Goal: Task Accomplishment & Management: Use online tool/utility

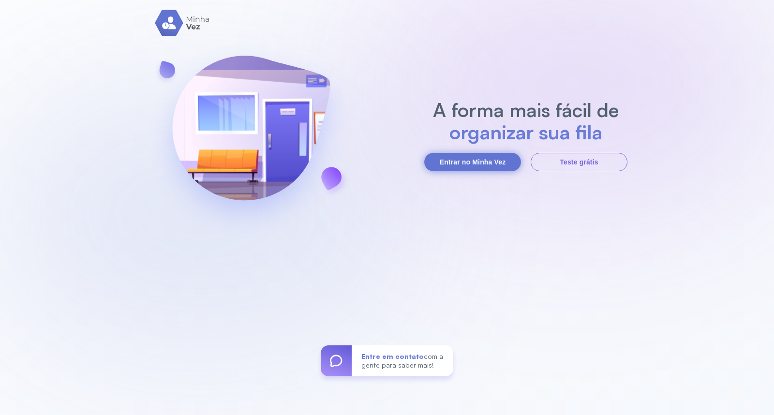
click at [475, 153] on button "Entrar no Minha Vez" at bounding box center [472, 162] width 97 height 18
click at [453, 163] on button "Entrar no Minha Vez" at bounding box center [472, 162] width 97 height 18
click at [479, 167] on button "Entrar no Minha Vez" at bounding box center [472, 162] width 97 height 18
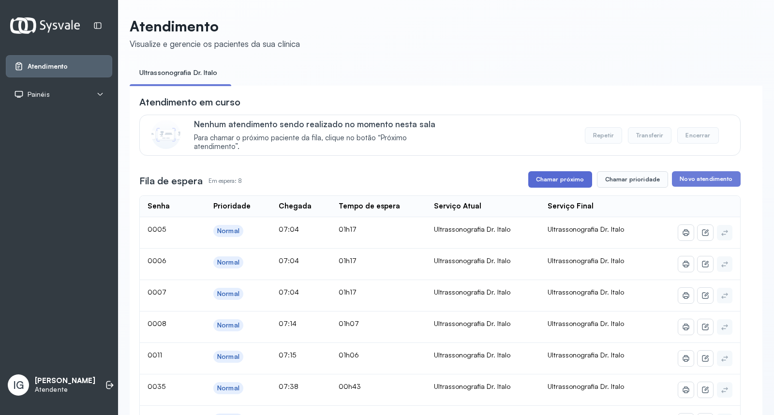
click at [540, 177] on button "Chamar próximo" at bounding box center [560, 179] width 64 height 16
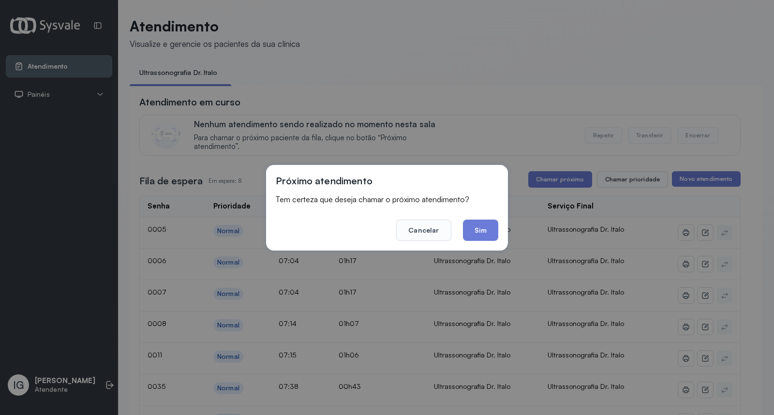
click at [477, 225] on button "Sim" at bounding box center [480, 230] width 35 height 21
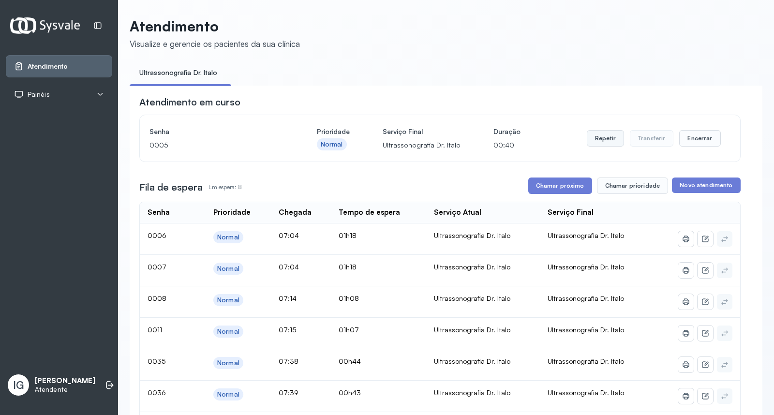
click at [592, 133] on button "Repetir" at bounding box center [605, 138] width 37 height 16
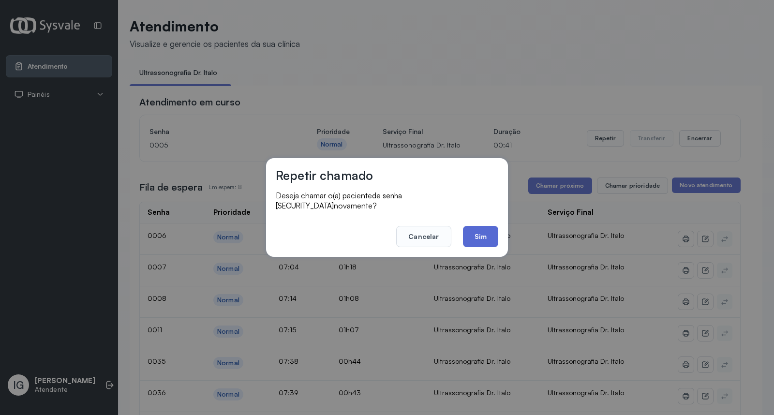
click at [466, 226] on button "Sim" at bounding box center [480, 236] width 35 height 21
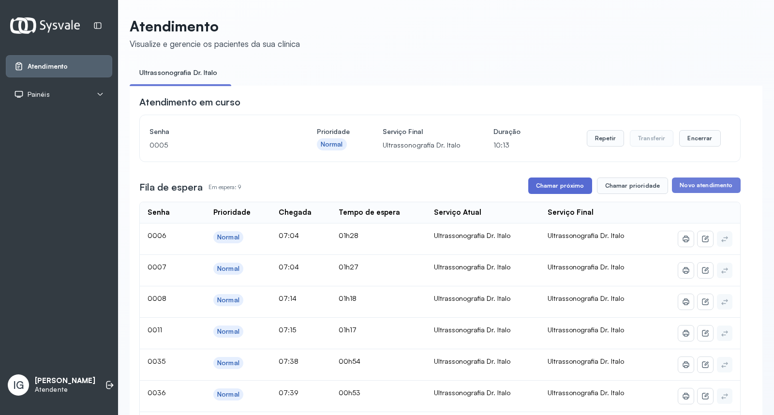
click at [533, 190] on button "Chamar próximo" at bounding box center [560, 185] width 64 height 16
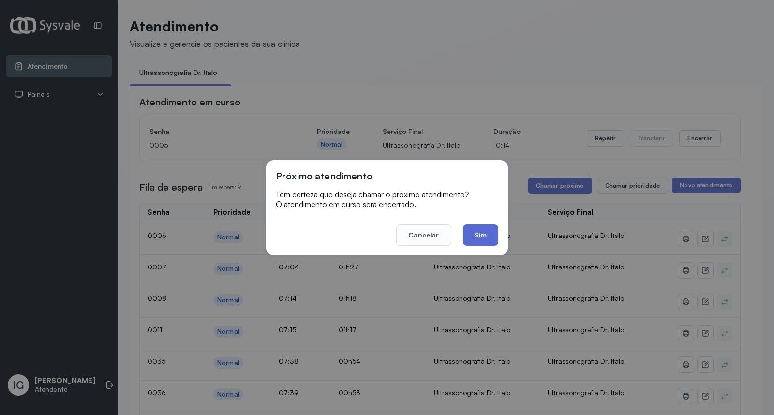
click at [481, 234] on button "Sim" at bounding box center [480, 234] width 35 height 21
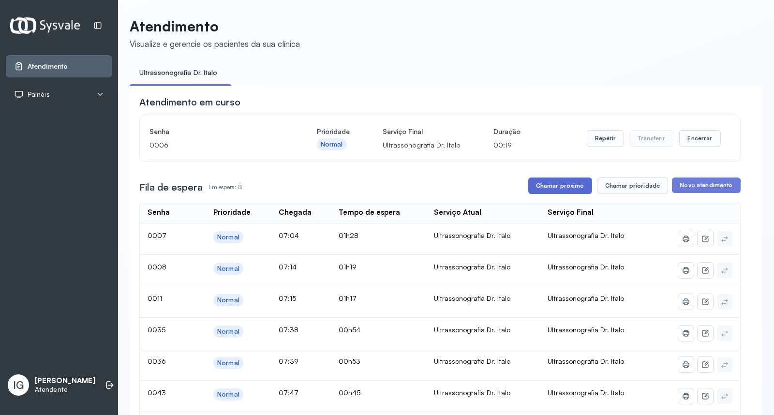
click at [558, 189] on button "Chamar próximo" at bounding box center [560, 185] width 64 height 16
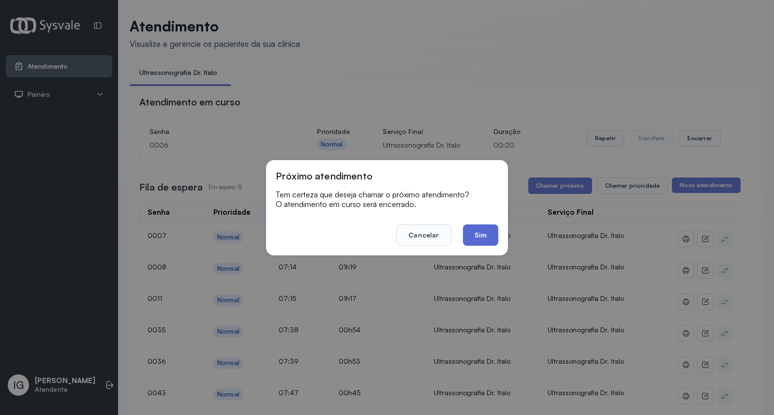
click at [487, 231] on button "Sim" at bounding box center [480, 234] width 35 height 21
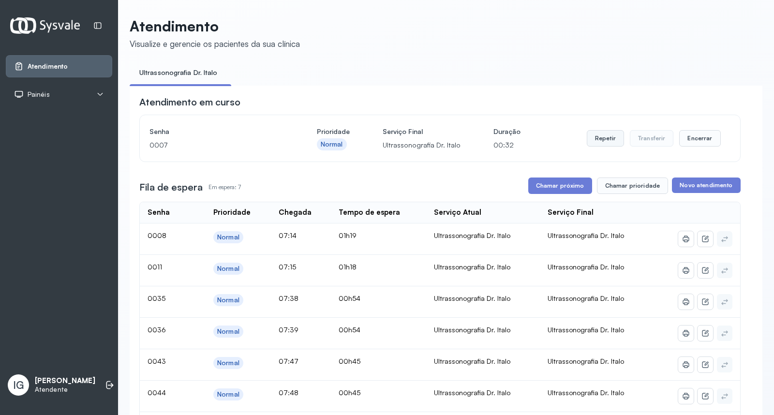
click at [608, 137] on button "Repetir" at bounding box center [605, 138] width 37 height 16
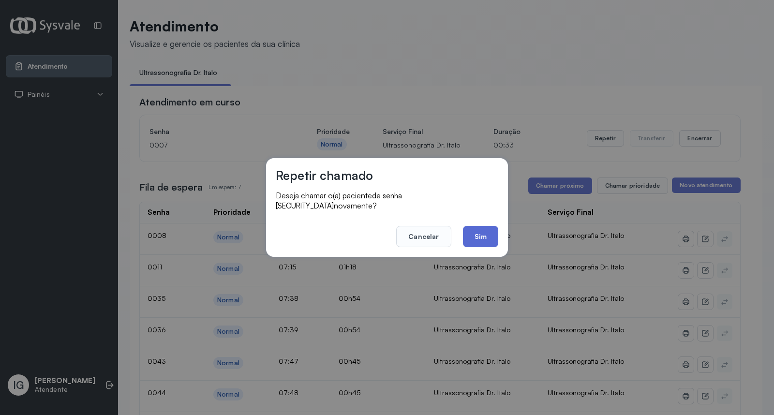
click at [463, 231] on button "Sim" at bounding box center [480, 236] width 35 height 21
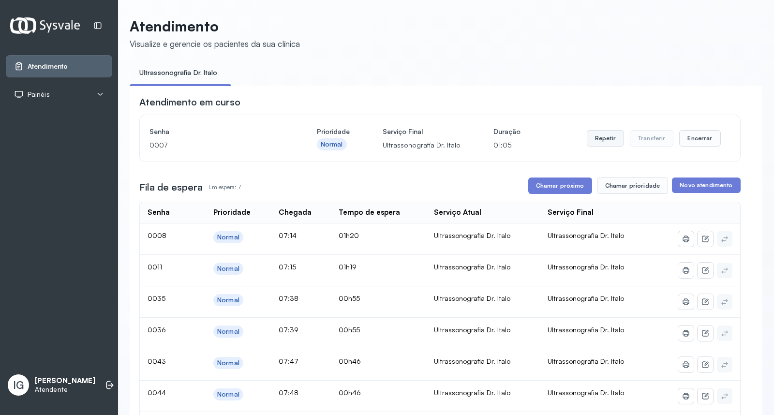
click at [591, 136] on button "Repetir" at bounding box center [605, 138] width 37 height 16
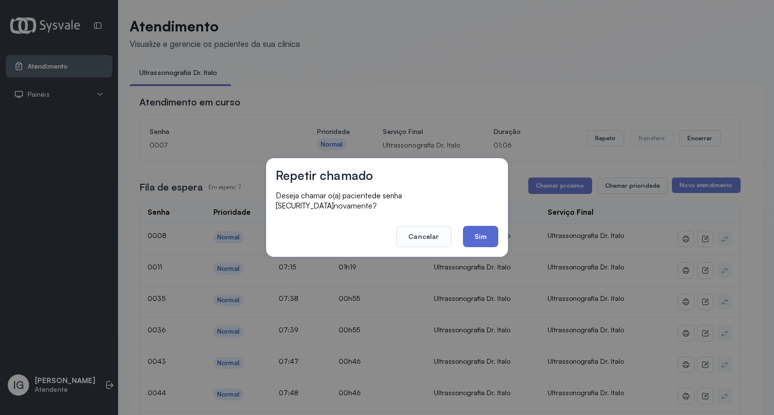
click at [482, 226] on button "Sim" at bounding box center [480, 236] width 35 height 21
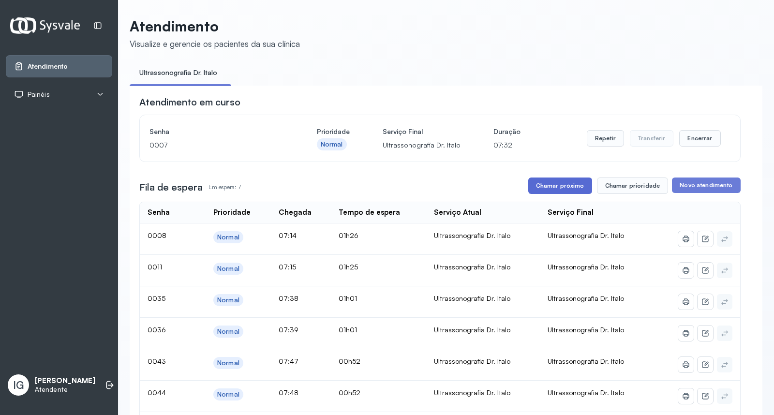
click at [546, 192] on button "Chamar próximo" at bounding box center [560, 185] width 64 height 16
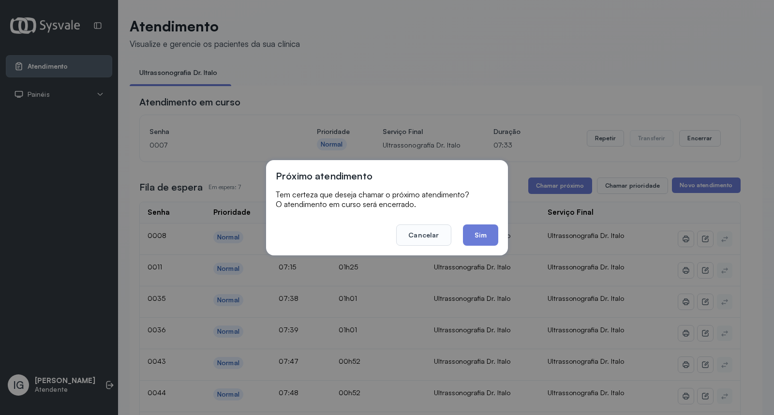
click at [480, 241] on button "Sim" at bounding box center [480, 234] width 35 height 21
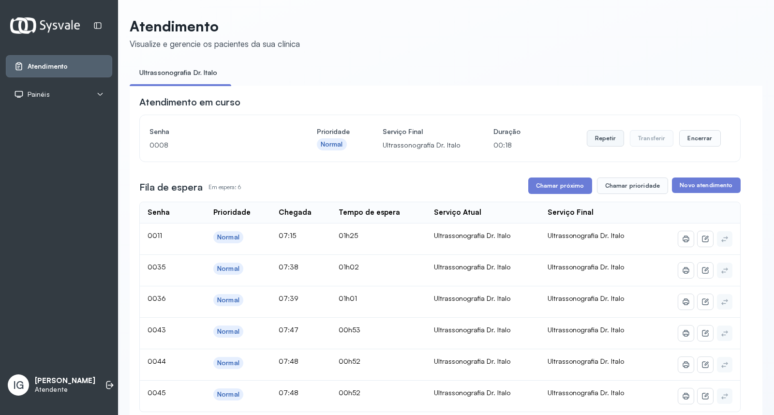
click at [594, 137] on button "Repetir" at bounding box center [605, 138] width 37 height 16
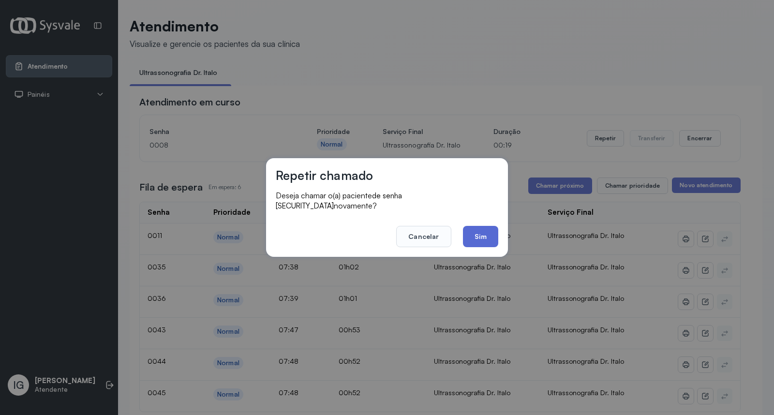
click at [465, 226] on button "Sim" at bounding box center [480, 236] width 35 height 21
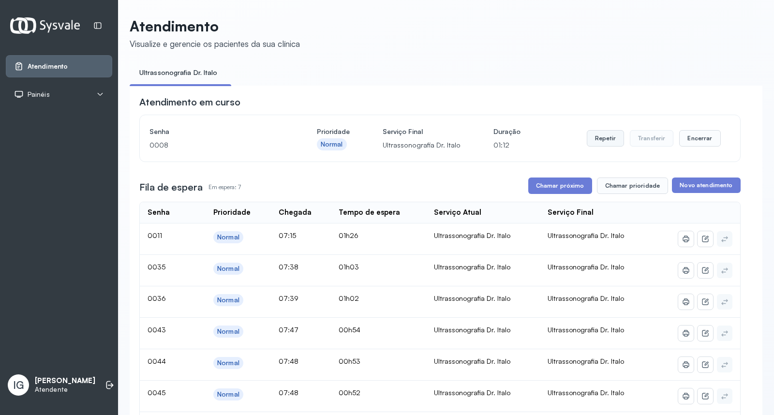
click at [591, 138] on button "Repetir" at bounding box center [605, 138] width 37 height 16
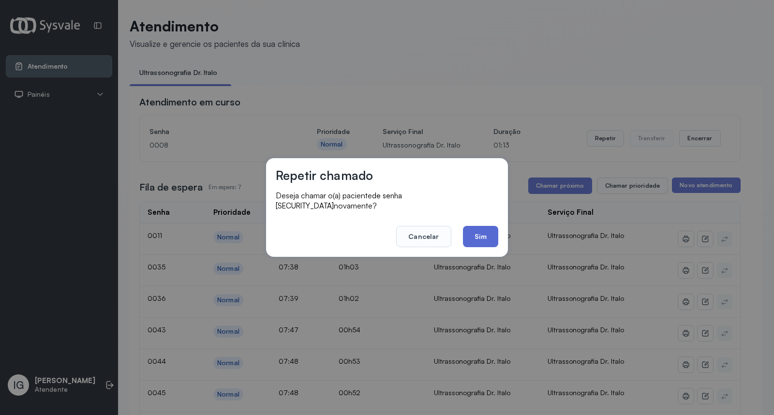
click at [478, 235] on button "Sim" at bounding box center [480, 236] width 35 height 21
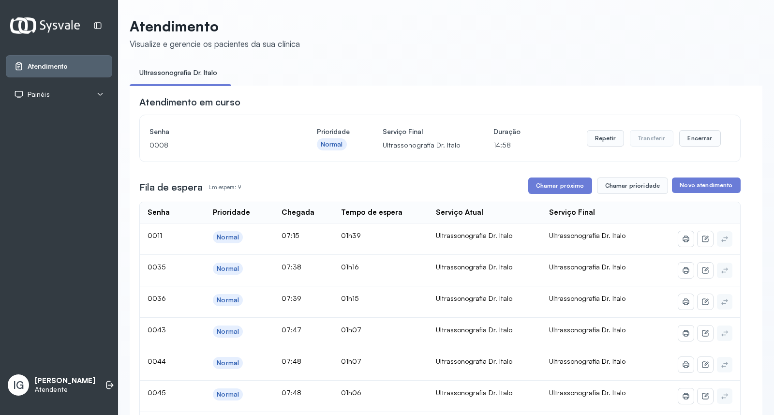
click at [746, 356] on div "Atendimento em curso Senha [SECURITY_DATA] Prioridade Normal Serviço Final Ultr…" at bounding box center [446, 401] width 633 height 630
click at [555, 182] on button "Chamar próximo" at bounding box center [560, 185] width 64 height 16
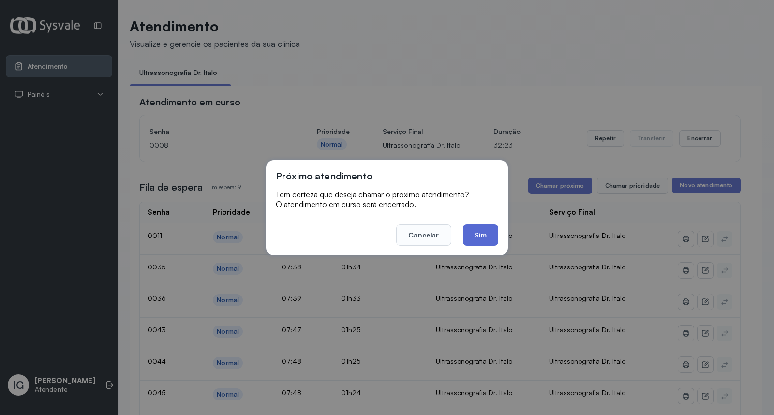
click at [482, 237] on button "Sim" at bounding box center [480, 234] width 35 height 21
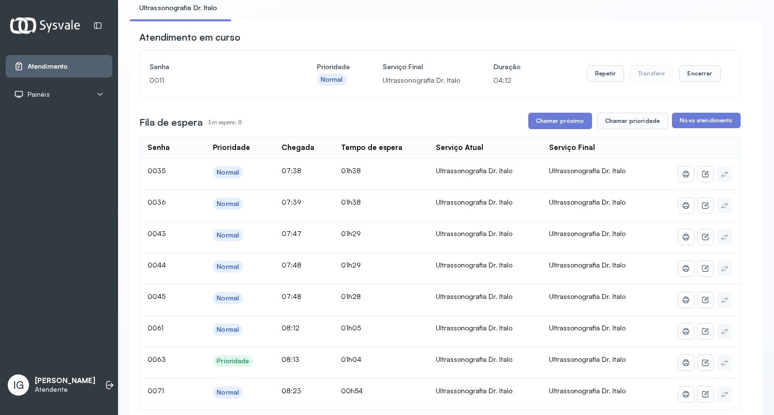
scroll to position [59, 0]
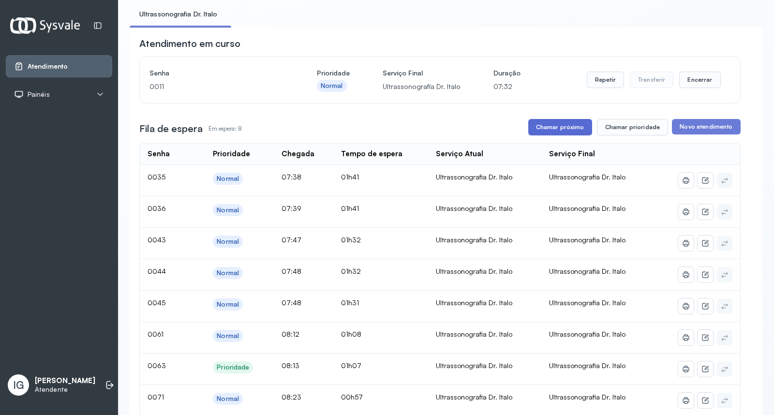
click at [560, 125] on button "Chamar próximo" at bounding box center [560, 127] width 64 height 16
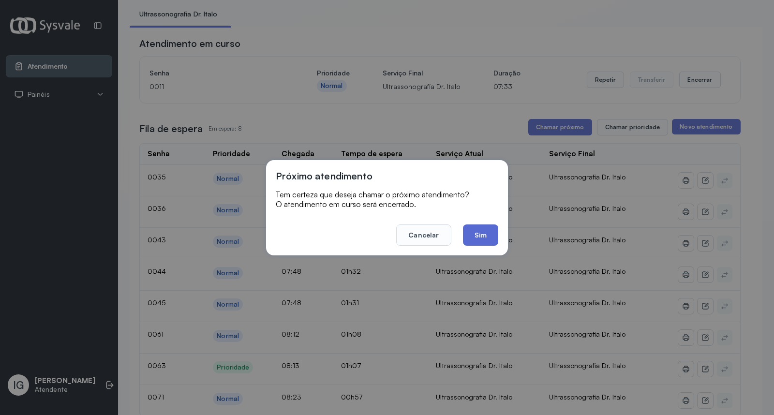
click at [480, 235] on button "Sim" at bounding box center [480, 234] width 35 height 21
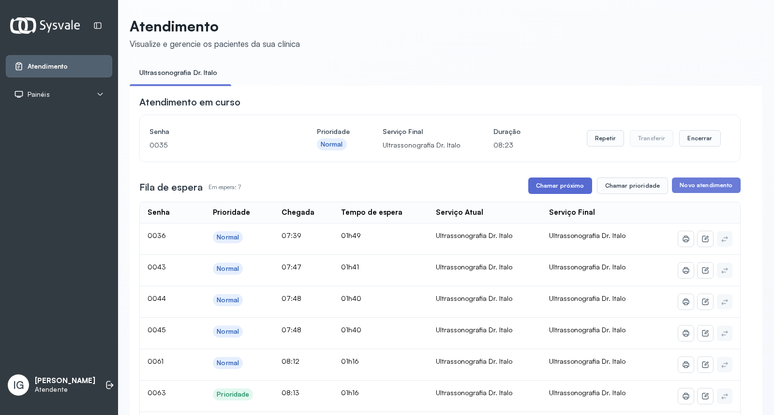
click at [561, 190] on button "Chamar próximo" at bounding box center [560, 185] width 64 height 16
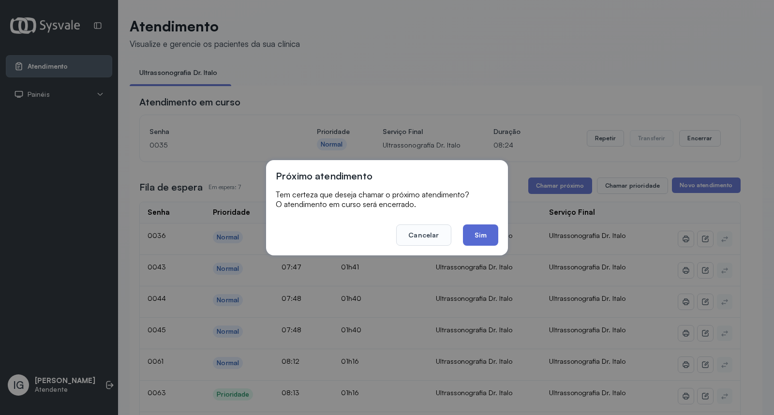
click at [476, 239] on button "Sim" at bounding box center [480, 234] width 35 height 21
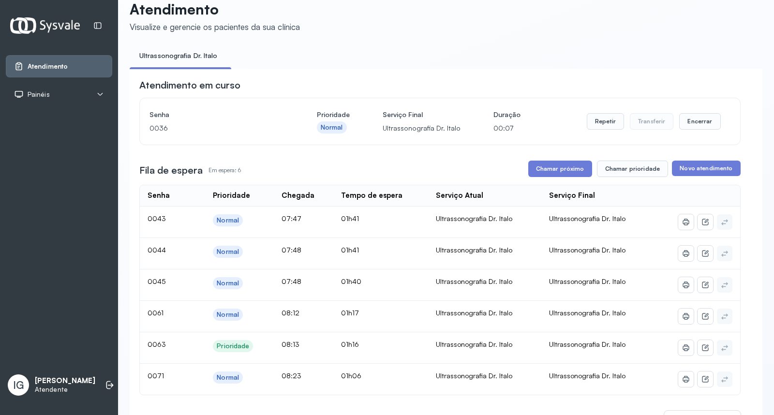
scroll to position [11, 0]
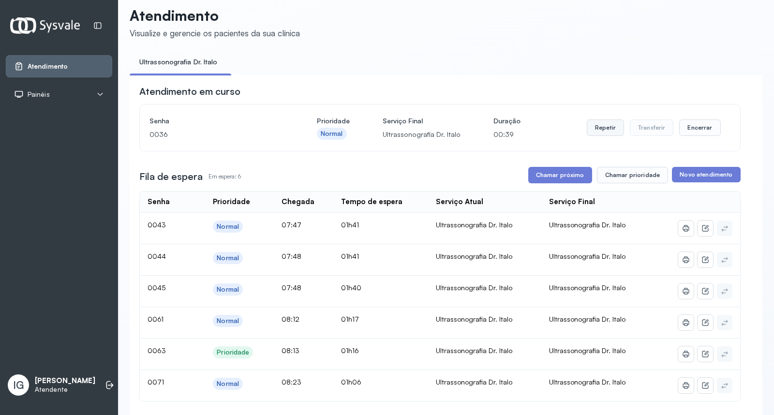
click at [602, 132] on button "Repetir" at bounding box center [605, 127] width 37 height 16
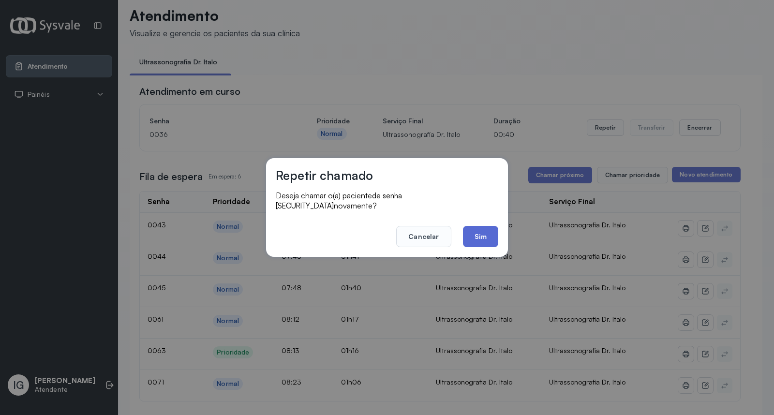
click at [476, 228] on button "Sim" at bounding box center [480, 236] width 35 height 21
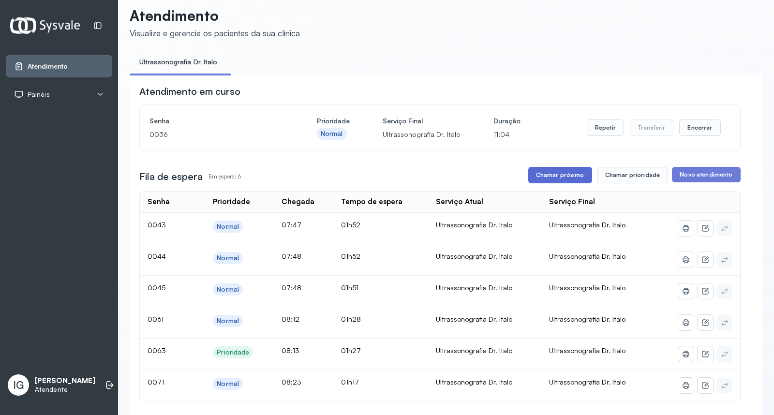
click at [538, 174] on button "Chamar próximo" at bounding box center [560, 175] width 64 height 16
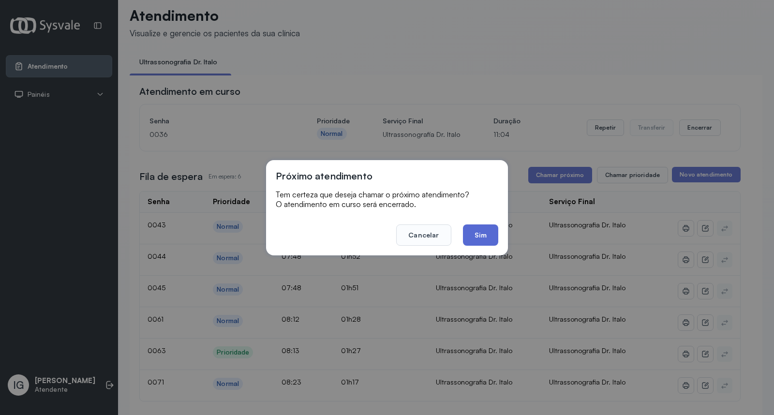
click at [483, 240] on button "Sim" at bounding box center [480, 234] width 35 height 21
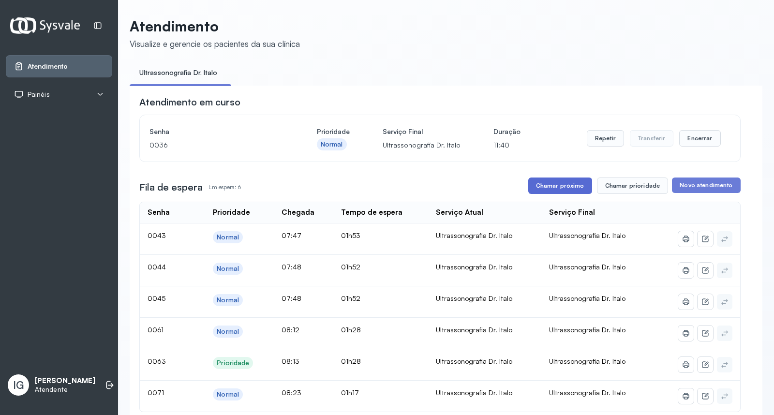
click at [573, 187] on button "Chamar próximo" at bounding box center [560, 185] width 64 height 16
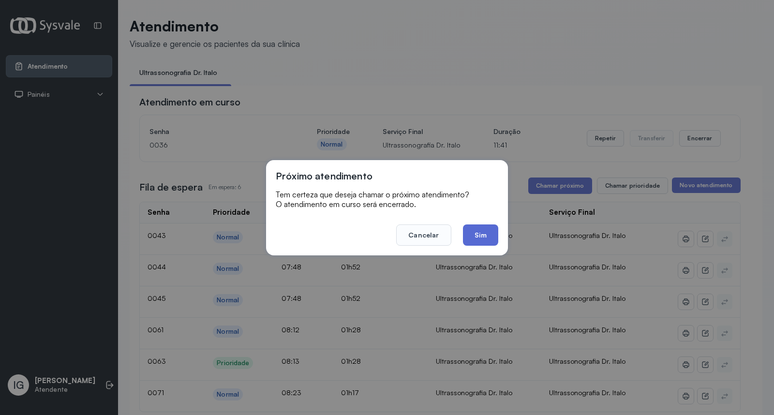
click at [470, 230] on button "Sim" at bounding box center [480, 234] width 35 height 21
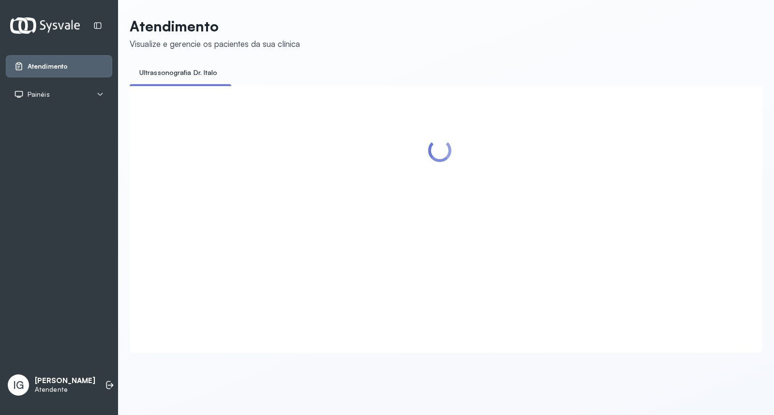
click at [520, 319] on div at bounding box center [439, 207] width 601 height 224
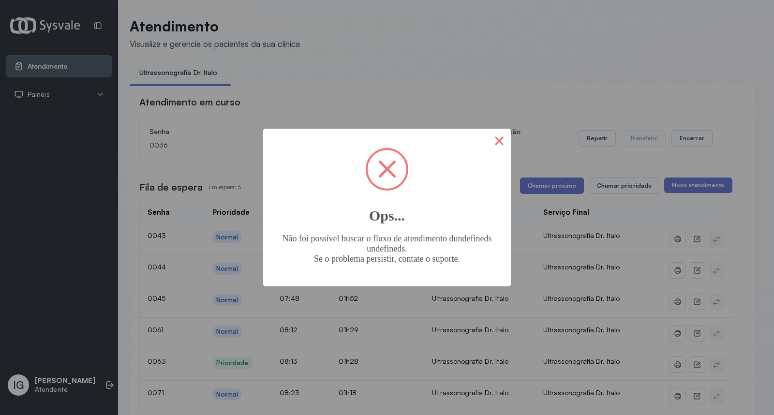
click at [498, 147] on button "×" at bounding box center [498, 140] width 23 height 23
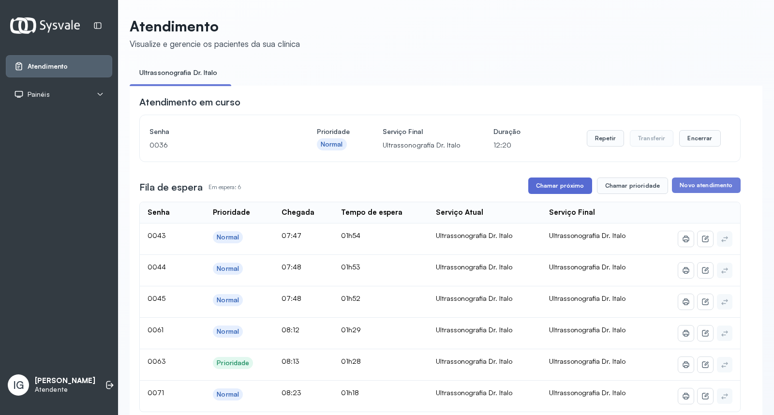
click at [561, 189] on button "Chamar próximo" at bounding box center [560, 185] width 64 height 16
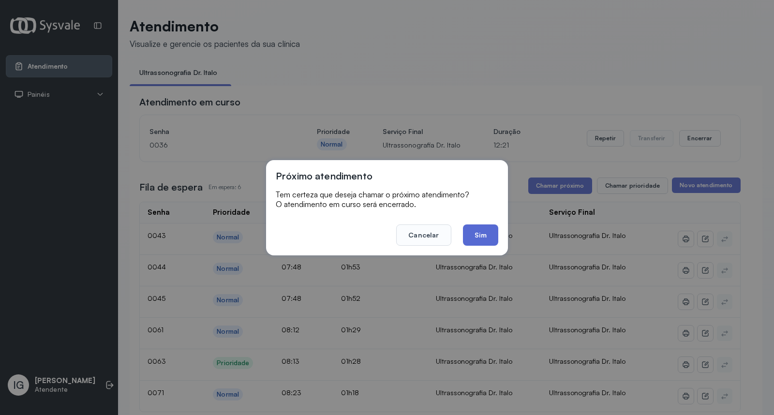
click at [481, 242] on button "Sim" at bounding box center [480, 234] width 35 height 21
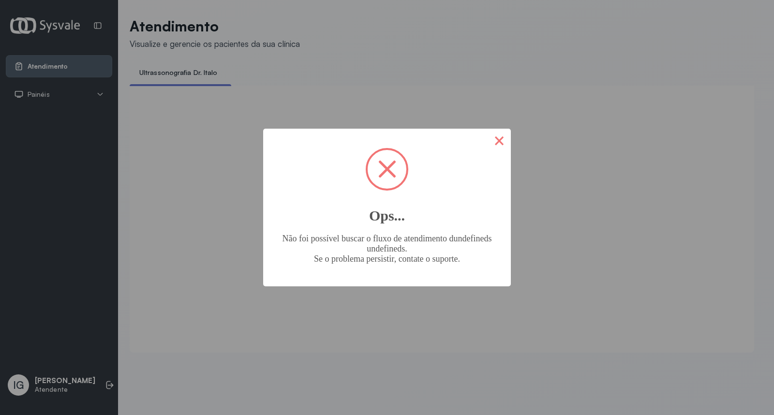
click at [498, 145] on button "×" at bounding box center [498, 140] width 23 height 23
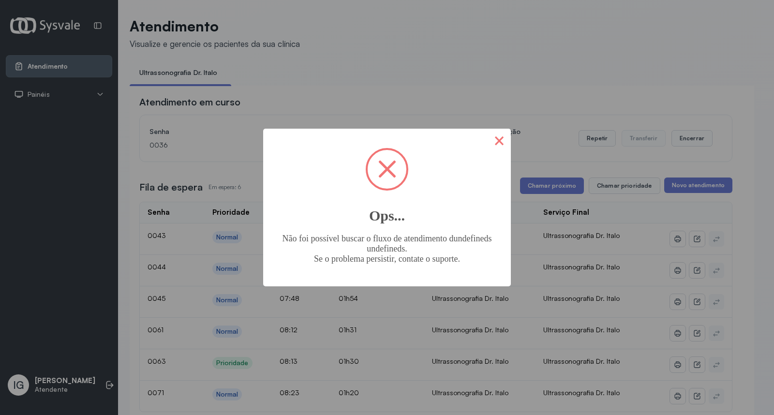
click at [496, 147] on button "×" at bounding box center [498, 140] width 23 height 23
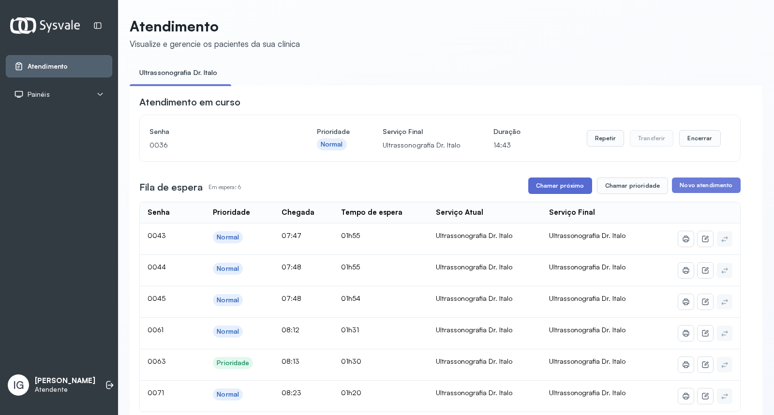
click at [555, 182] on button "Chamar próximo" at bounding box center [560, 185] width 64 height 16
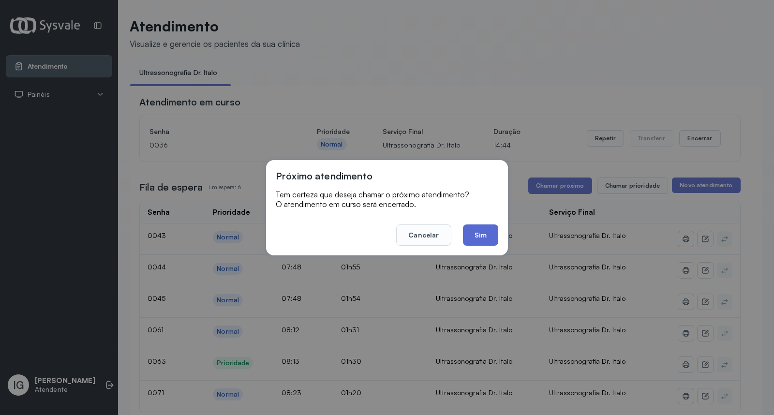
click at [480, 239] on button "Sim" at bounding box center [480, 234] width 35 height 21
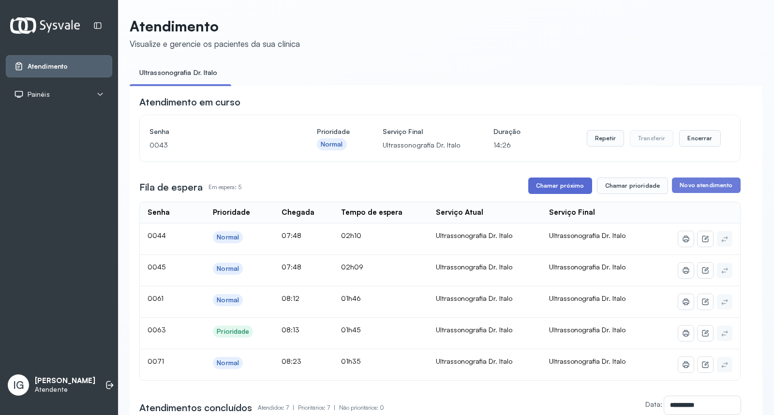
click at [561, 188] on button "Chamar próximo" at bounding box center [560, 185] width 64 height 16
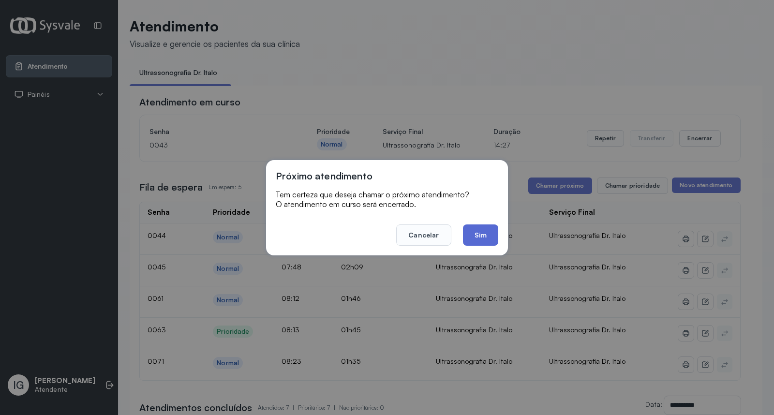
click at [493, 236] on button "Sim" at bounding box center [480, 234] width 35 height 21
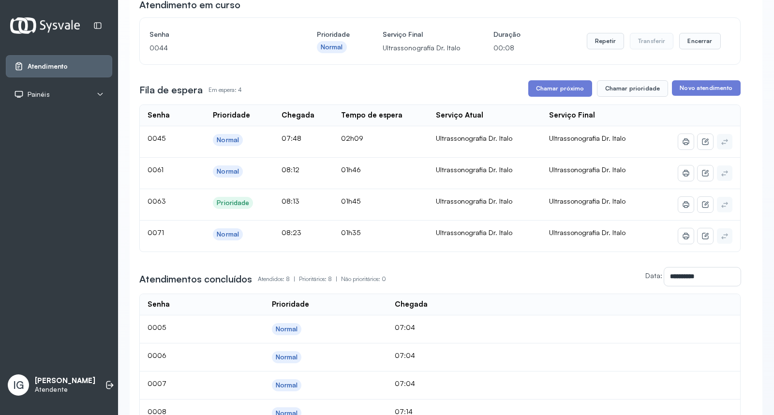
scroll to position [81, 0]
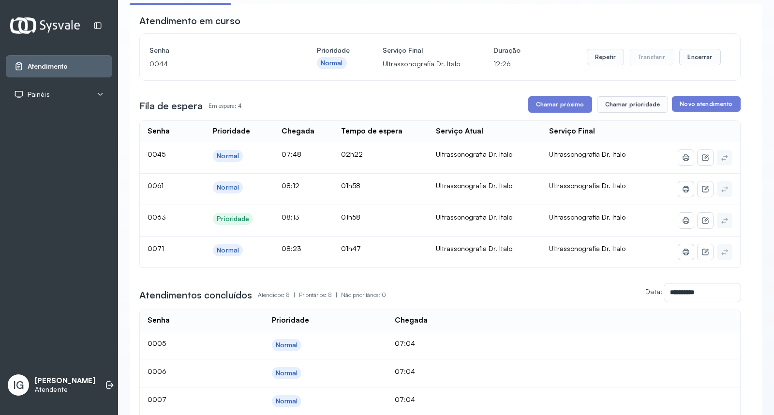
drag, startPoint x: 636, startPoint y: 156, endPoint x: 621, endPoint y: 147, distance: 17.1
click at [622, 150] on td "Ultrassonografia Dr. Italo" at bounding box center [597, 157] width 113 height 31
click at [563, 109] on button "Chamar próximo" at bounding box center [560, 104] width 64 height 16
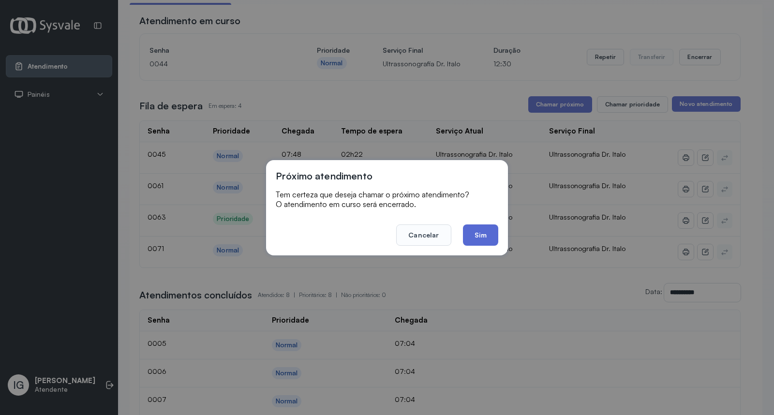
click at [479, 237] on button "Sim" at bounding box center [480, 234] width 35 height 21
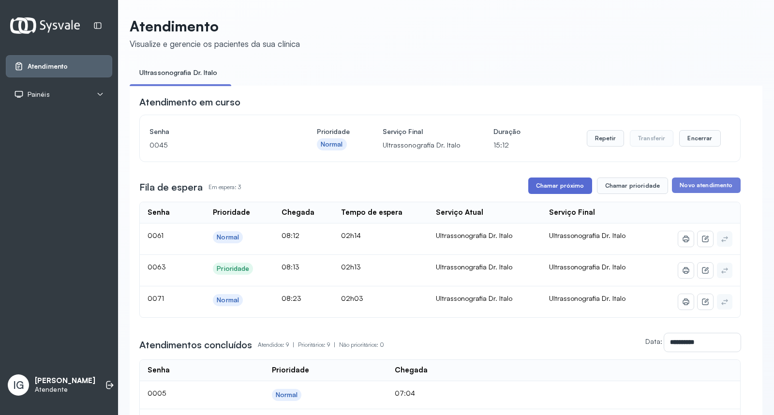
click at [570, 188] on button "Chamar próximo" at bounding box center [560, 185] width 64 height 16
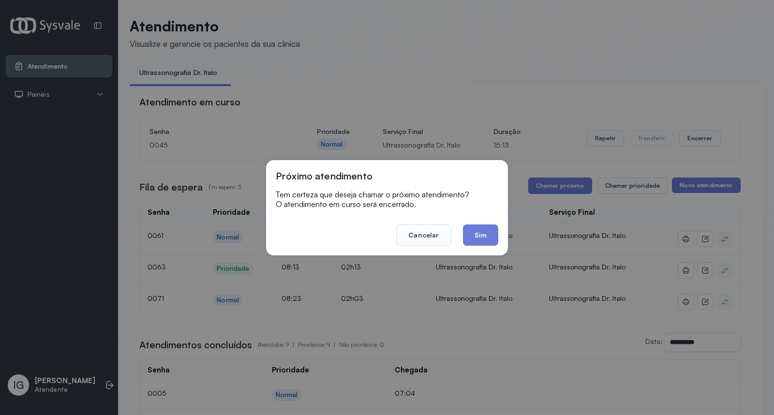
drag, startPoint x: 484, startPoint y: 228, endPoint x: 484, endPoint y: 222, distance: 5.8
click at [484, 223] on footer "Cancelar Sim" at bounding box center [387, 228] width 222 height 35
click at [482, 233] on button "Sim" at bounding box center [480, 234] width 35 height 21
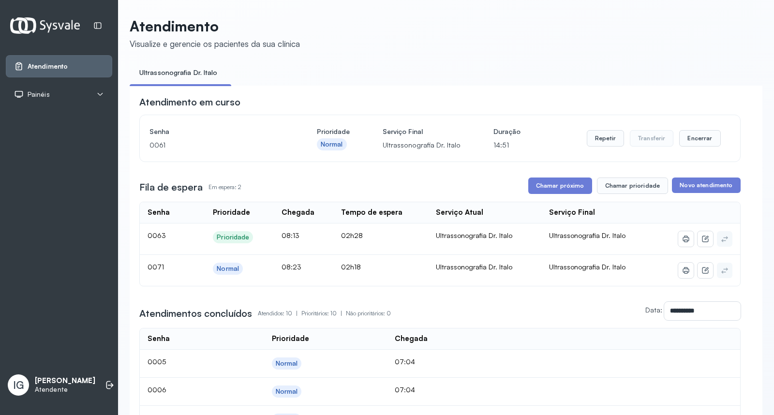
click at [482, 234] on div "Ultrassonografia Dr. Italo" at bounding box center [485, 235] width 98 height 9
click at [558, 191] on button "Chamar próximo" at bounding box center [560, 185] width 64 height 16
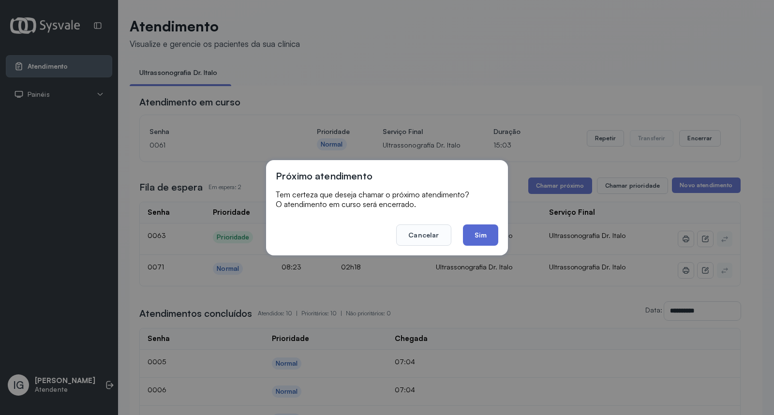
click at [472, 231] on button "Sim" at bounding box center [480, 234] width 35 height 21
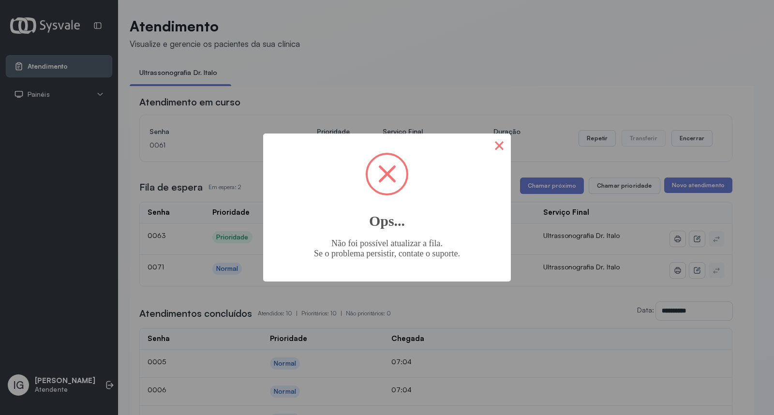
click at [506, 150] on button "×" at bounding box center [498, 144] width 23 height 23
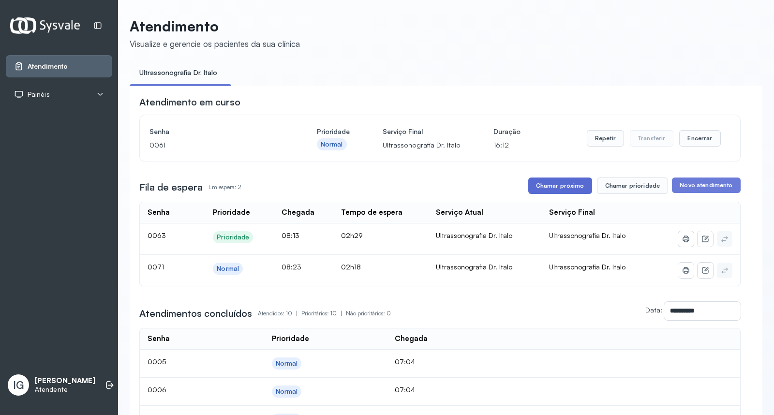
click at [553, 187] on button "Chamar próximo" at bounding box center [560, 185] width 64 height 16
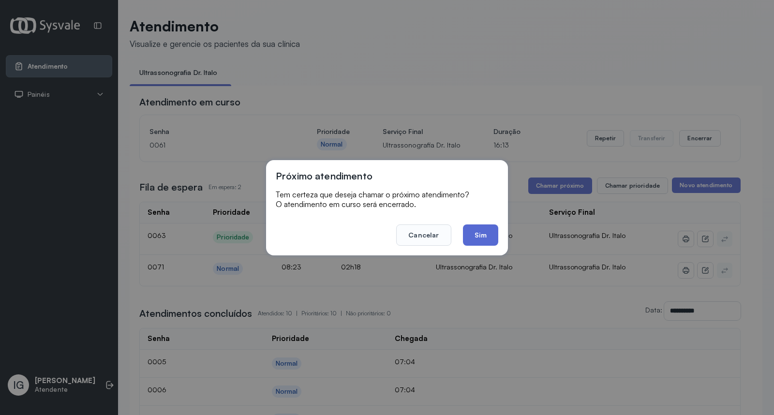
click at [482, 235] on button "Sim" at bounding box center [480, 234] width 35 height 21
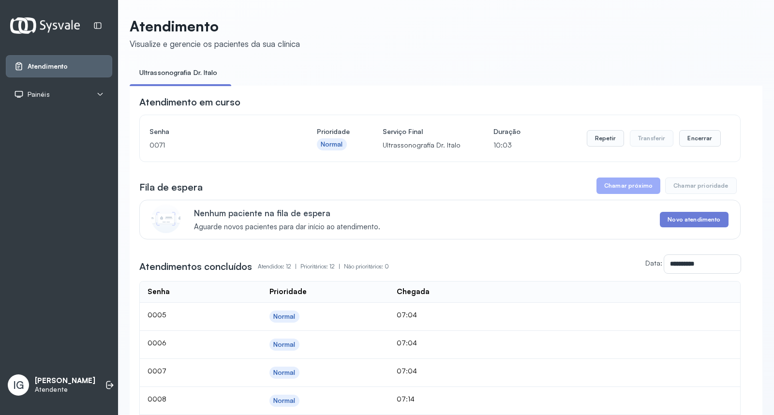
click at [424, 237] on div "Nenhum paciente na fila de espera Aguarde novos pacientes para dar início ao at…" at bounding box center [439, 220] width 601 height 40
click at [602, 144] on button "Repetir" at bounding box center [605, 138] width 37 height 16
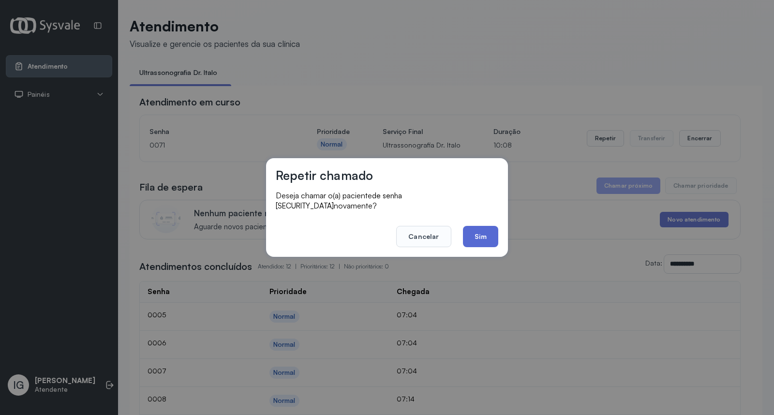
click at [487, 229] on button "Sim" at bounding box center [480, 236] width 35 height 21
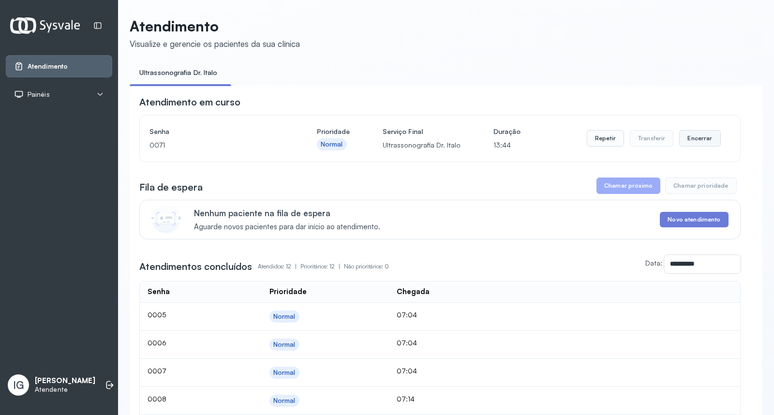
click at [703, 139] on button "Encerrar" at bounding box center [699, 138] width 41 height 16
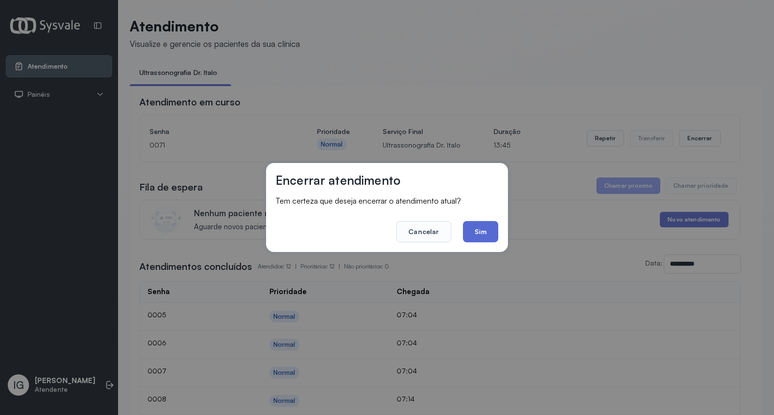
click at [487, 236] on button "Sim" at bounding box center [480, 231] width 35 height 21
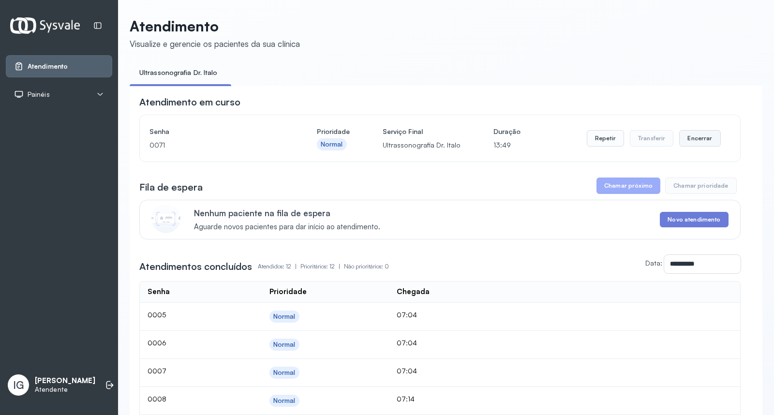
click at [693, 143] on button "Encerrar" at bounding box center [699, 138] width 41 height 16
click at [697, 142] on button "Encerrar" at bounding box center [699, 138] width 41 height 16
